Goal: Task Accomplishment & Management: Manage account settings

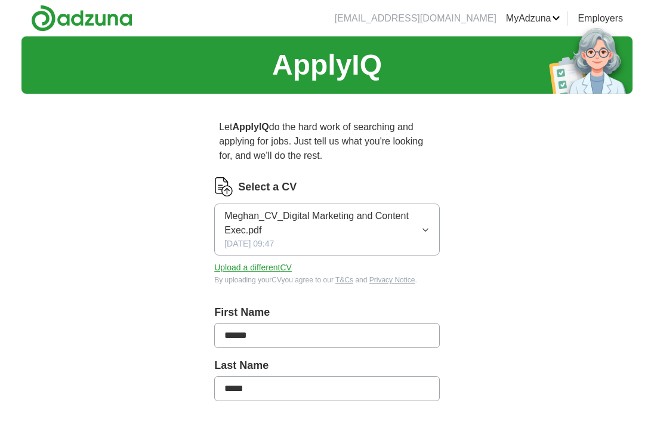
click at [269, 267] on button "Upload a different CV" at bounding box center [253, 267] width 78 height 13
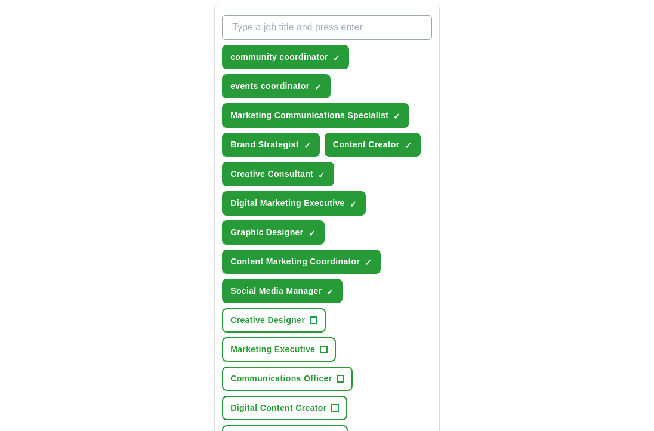
scroll to position [463, 0]
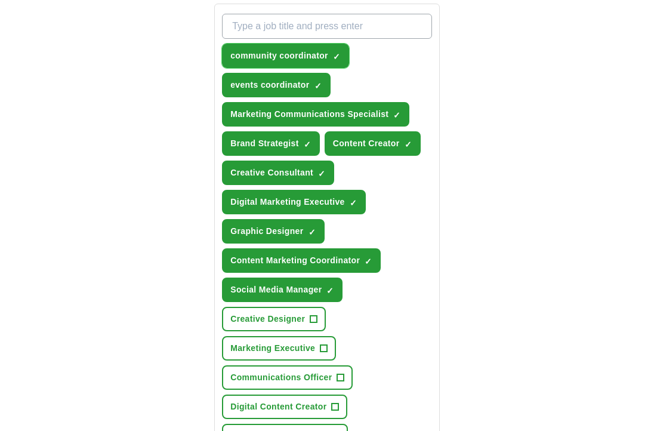
click at [318, 51] on span "community coordinator" at bounding box center [279, 56] width 98 height 13
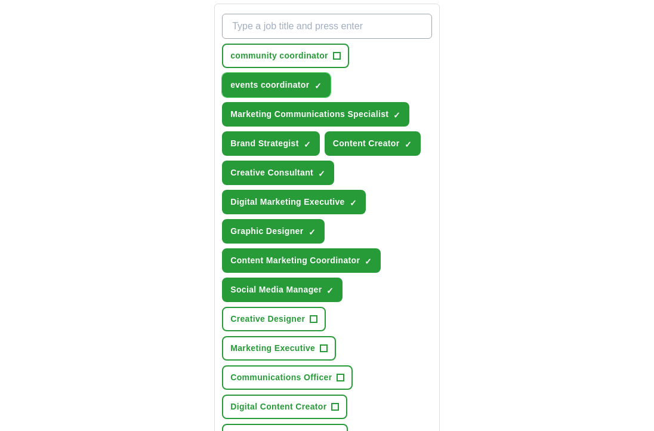
click at [287, 84] on span "events coordinator" at bounding box center [269, 85] width 79 height 13
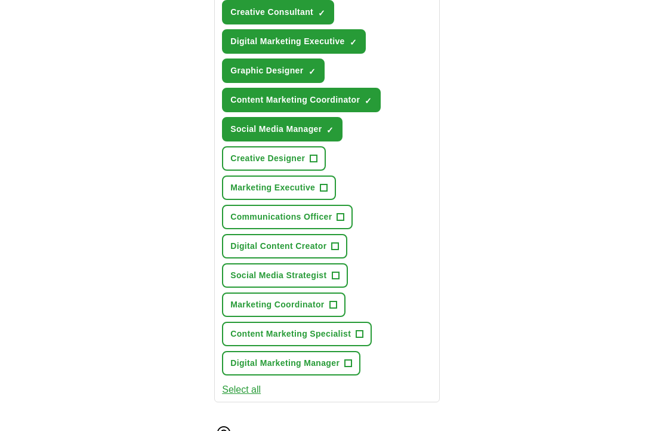
scroll to position [627, 0]
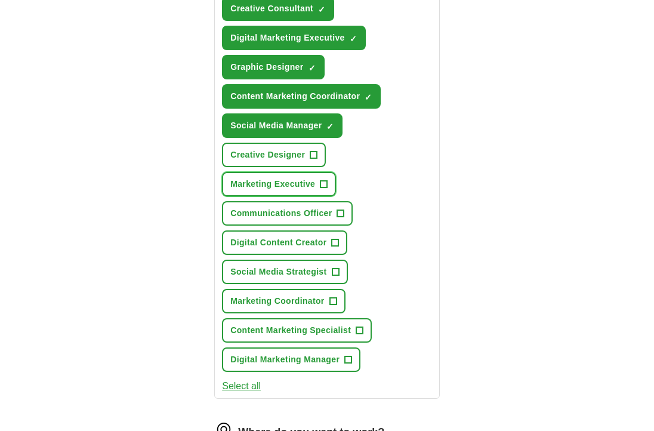
click at [245, 184] on span "Marketing Executive" at bounding box center [272, 184] width 85 height 13
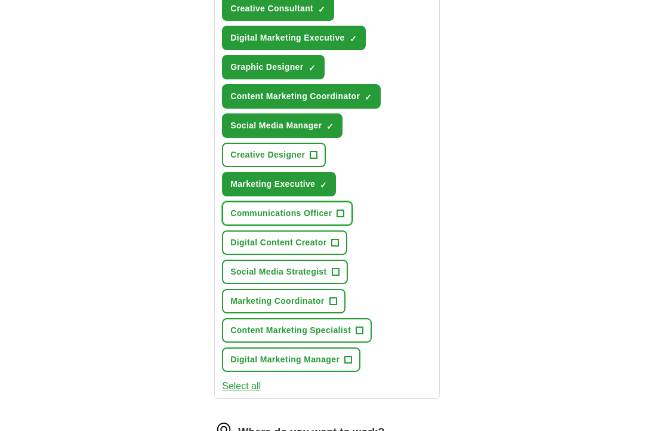
click at [245, 210] on span "Communications Officer" at bounding box center [280, 213] width 101 height 13
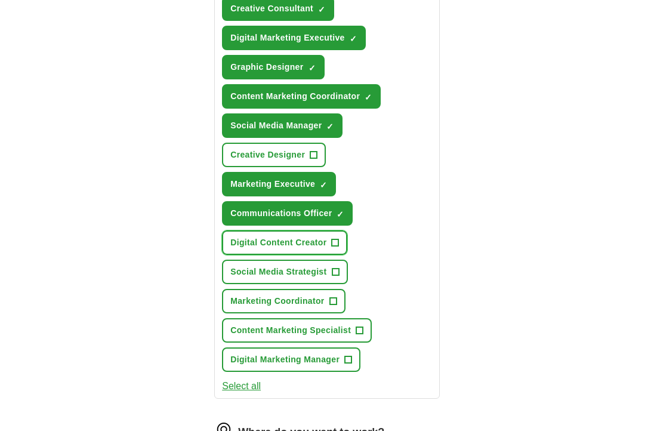
click at [251, 243] on span "Digital Content Creator" at bounding box center [278, 242] width 96 height 13
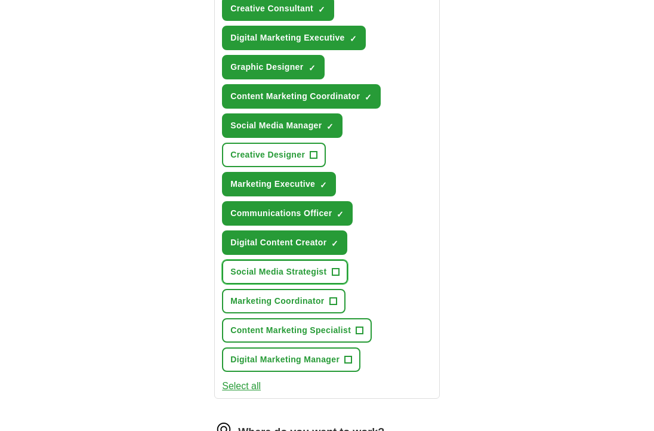
click at [255, 270] on span "Social Media Strategist" at bounding box center [278, 272] width 96 height 13
click at [257, 305] on span "Marketing Coordinator" at bounding box center [277, 301] width 94 height 13
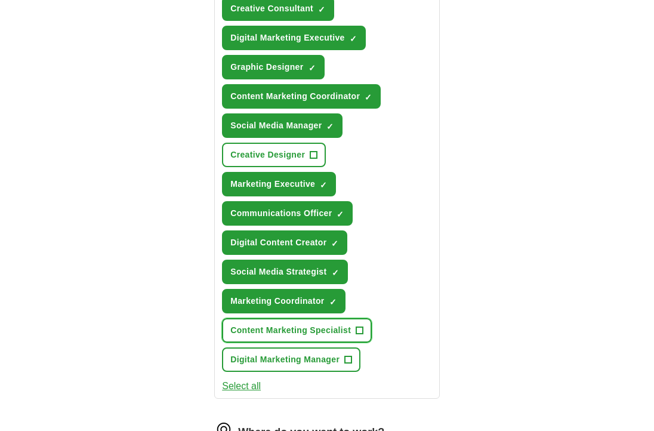
click at [260, 332] on span "Content Marketing Specialist" at bounding box center [290, 330] width 121 height 13
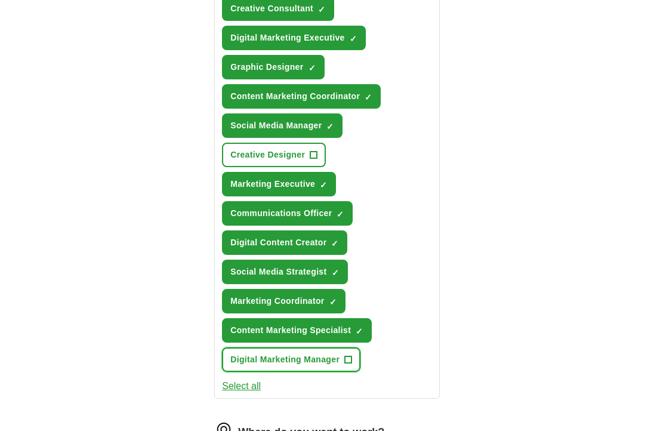
click at [260, 357] on span "Digital Marketing Manager" at bounding box center [284, 359] width 109 height 13
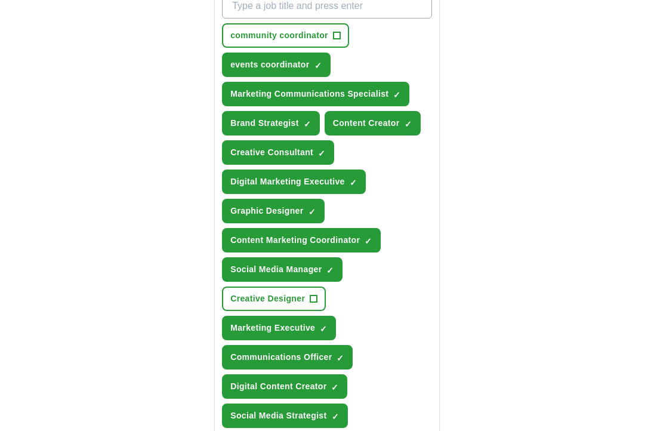
scroll to position [482, 0]
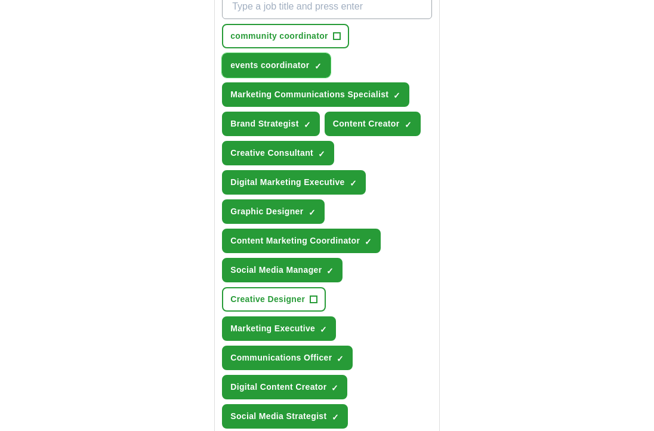
click at [254, 65] on span "events coordinator" at bounding box center [269, 65] width 79 height 13
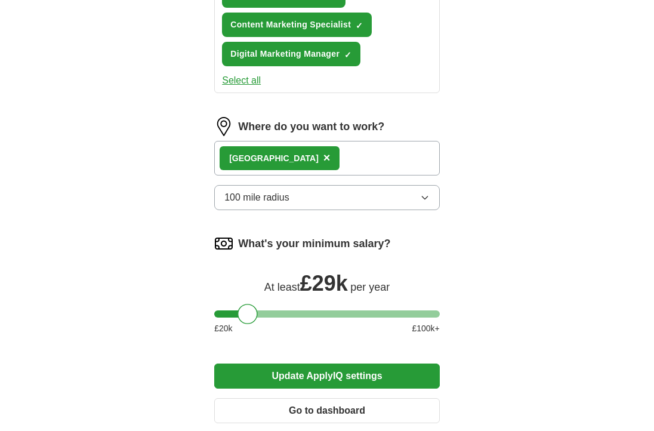
scroll to position [947, 0]
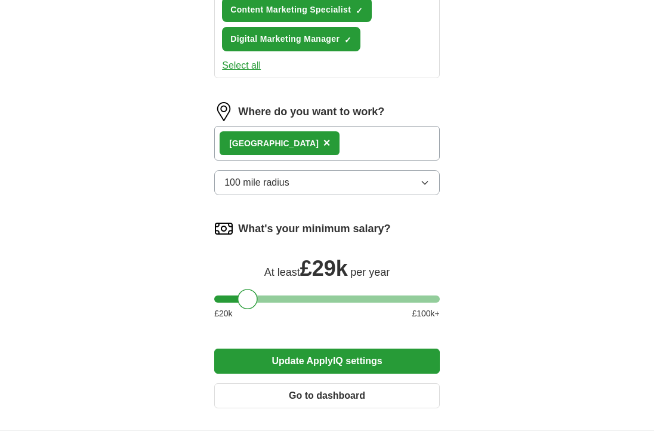
click at [332, 139] on div "[GEOGRAPHIC_DATA] ×" at bounding box center [327, 143] width 226 height 35
click at [309, 150] on div "[GEOGRAPHIC_DATA] ×" at bounding box center [327, 143] width 226 height 35
click at [310, 143] on div "[GEOGRAPHIC_DATA] ×" at bounding box center [327, 143] width 226 height 35
click at [310, 183] on button "100 mile radius" at bounding box center [327, 182] width 226 height 25
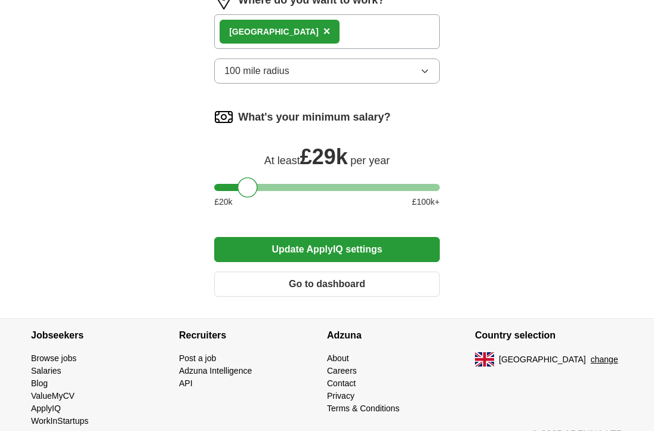
click at [389, 256] on button "Update ApplyIQ settings" at bounding box center [327, 249] width 226 height 25
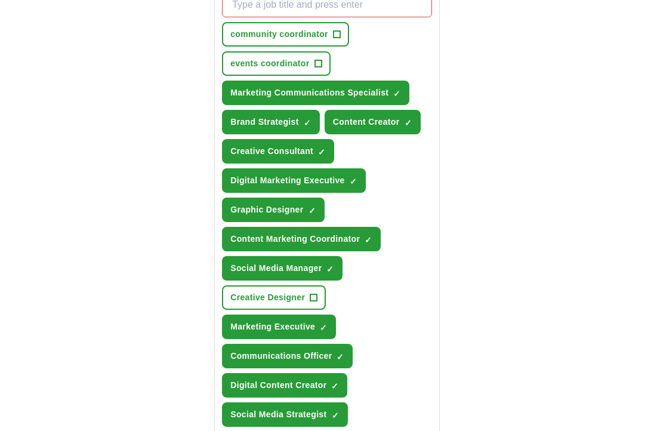
scroll to position [485, 0]
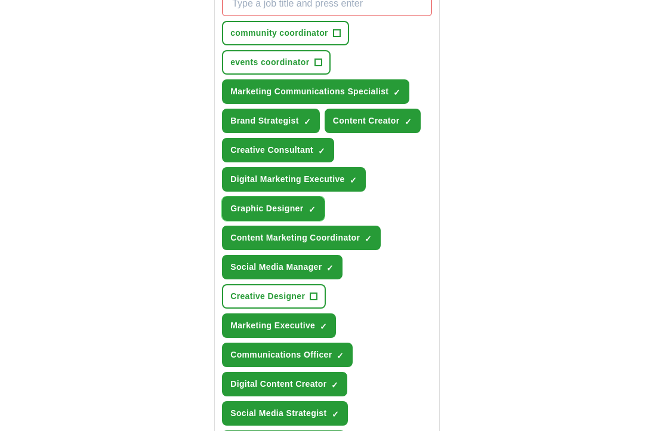
click at [0, 0] on span "×" at bounding box center [0, 0] width 0 height 0
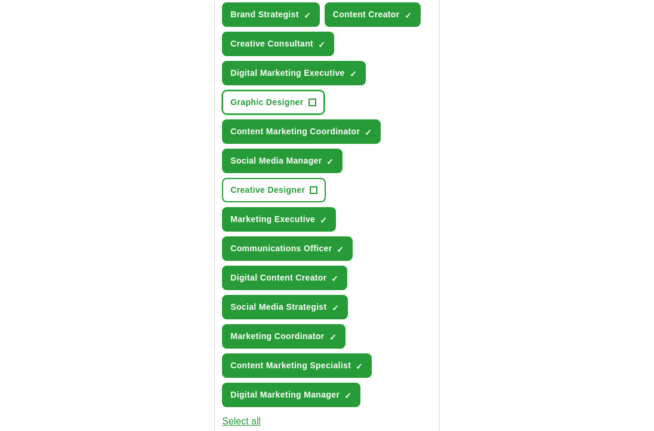
scroll to position [589, 0]
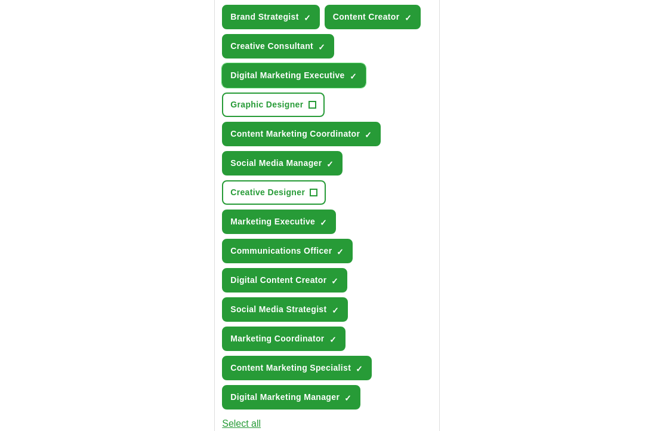
click at [331, 82] on span "Digital Marketing Executive" at bounding box center [287, 75] width 115 height 13
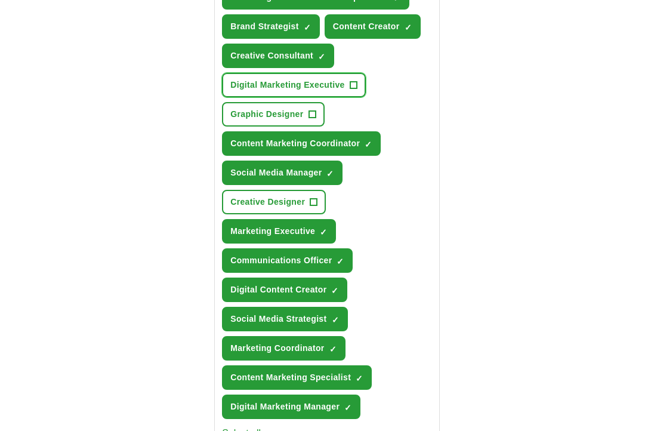
scroll to position [575, 0]
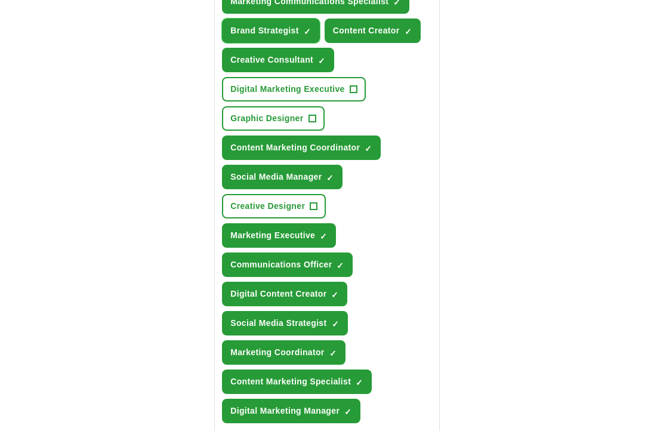
click at [295, 31] on span "Brand Strategist" at bounding box center [264, 30] width 69 height 13
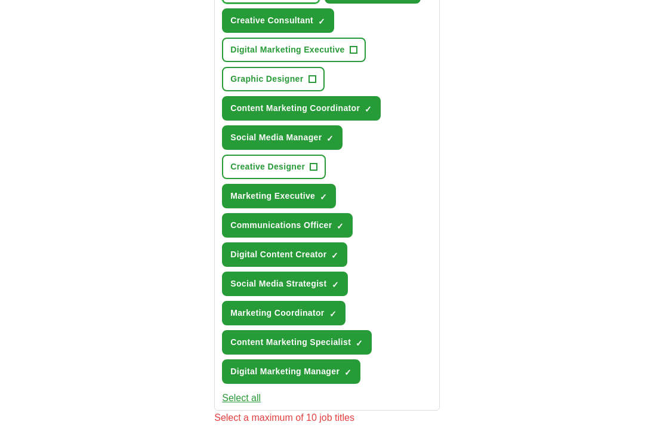
scroll to position [620, 0]
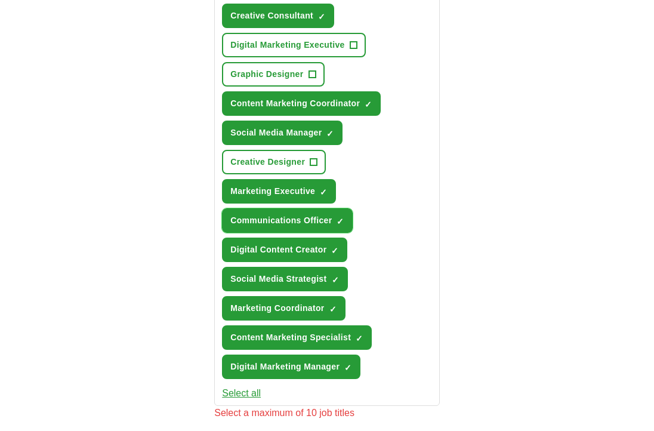
click at [306, 217] on span "Communications Officer" at bounding box center [280, 220] width 101 height 13
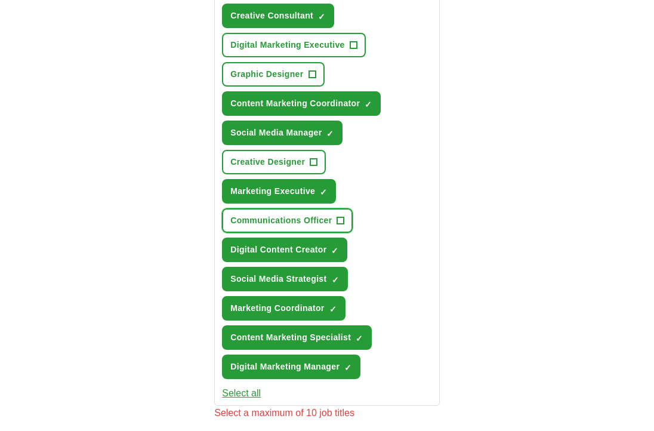
click at [306, 217] on span "Communications Officer" at bounding box center [280, 220] width 101 height 13
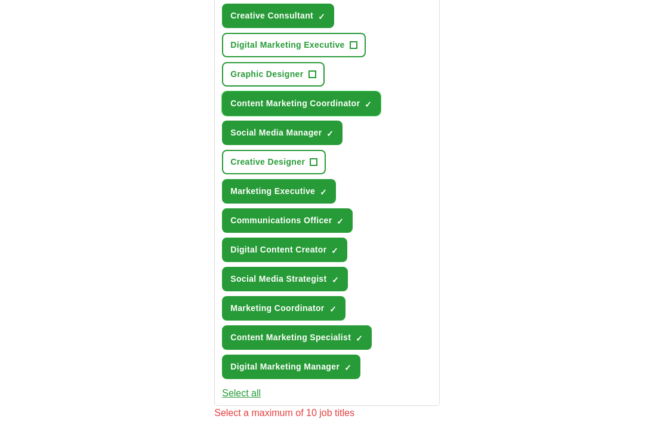
click at [316, 107] on span "Content Marketing Coordinator" at bounding box center [295, 103] width 130 height 13
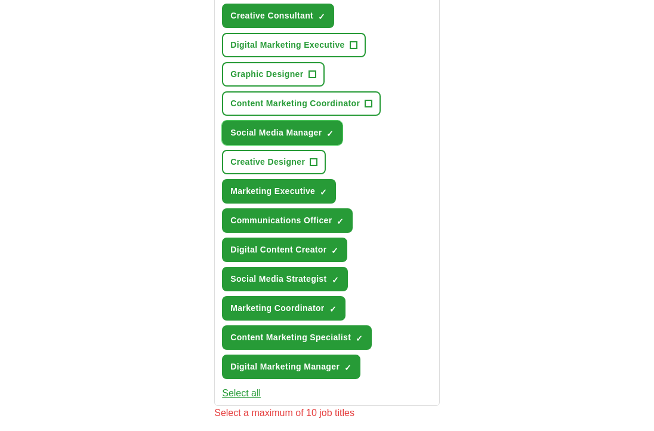
click at [312, 129] on span "Social Media Manager" at bounding box center [275, 133] width 91 height 13
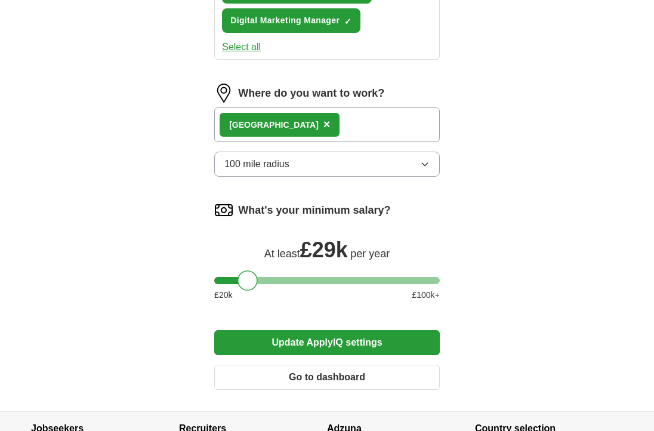
scroll to position [1079, 0]
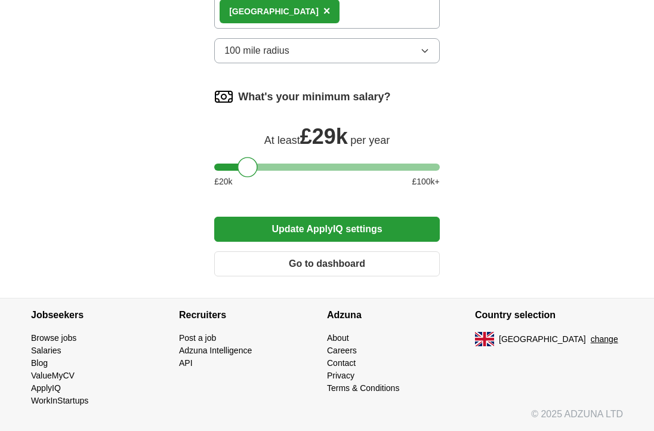
click at [323, 238] on button "Update ApplyIQ settings" at bounding box center [327, 229] width 226 height 25
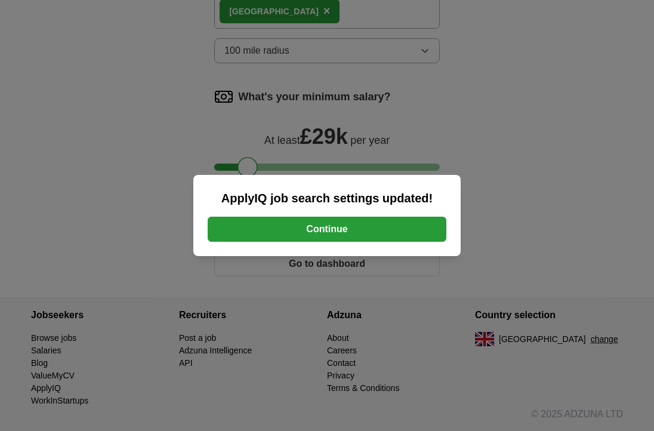
click at [323, 235] on button "Continue" at bounding box center [327, 229] width 239 height 25
